Goal: Information Seeking & Learning: Compare options

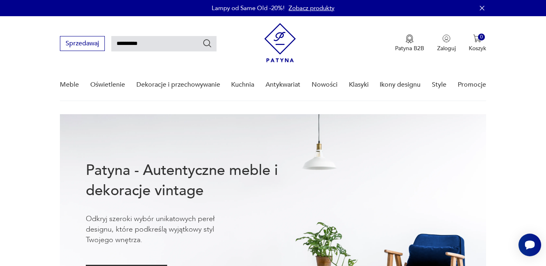
type input "**********"
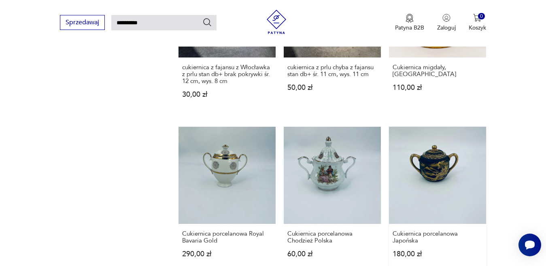
scroll to position [712, 0]
